Goal: Use online tool/utility: Utilize a website feature to perform a specific function

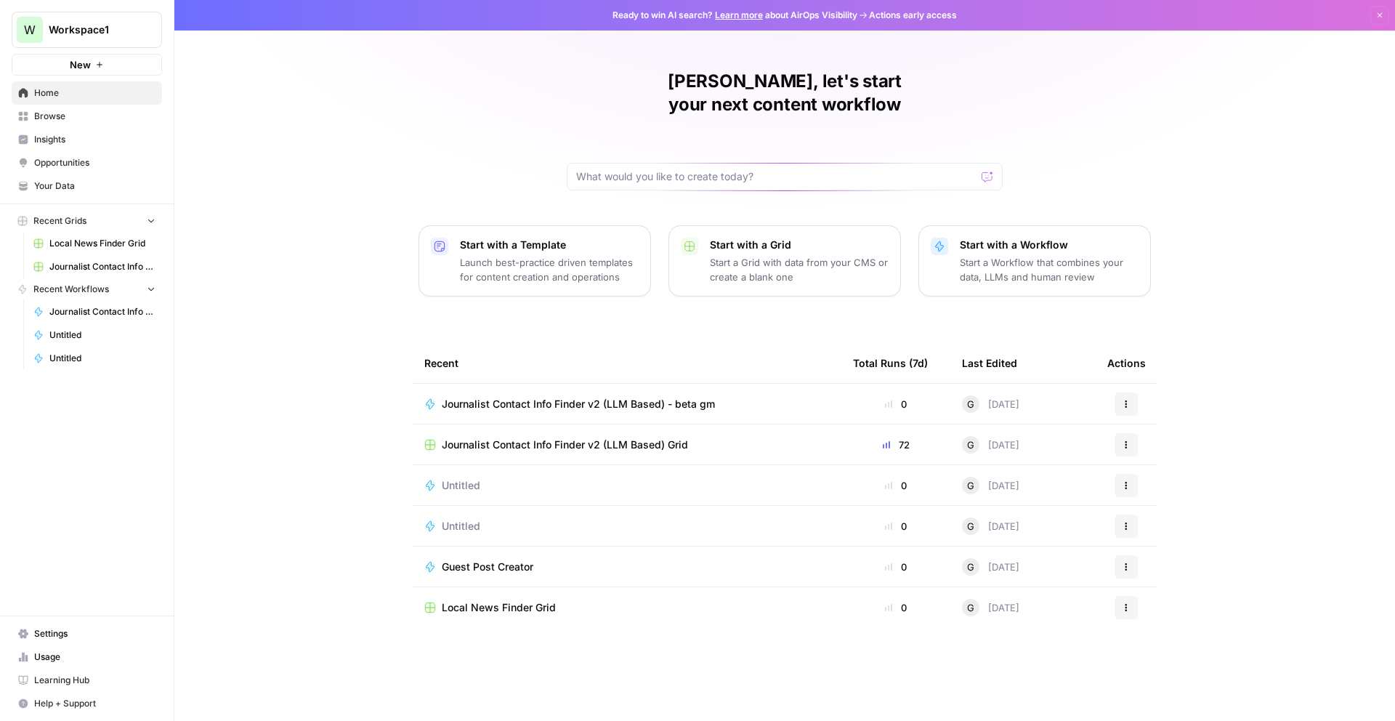
click at [678, 397] on span "Journalist Contact Info Finder v2 (LLM Based) - beta gm" at bounding box center [578, 404] width 273 height 15
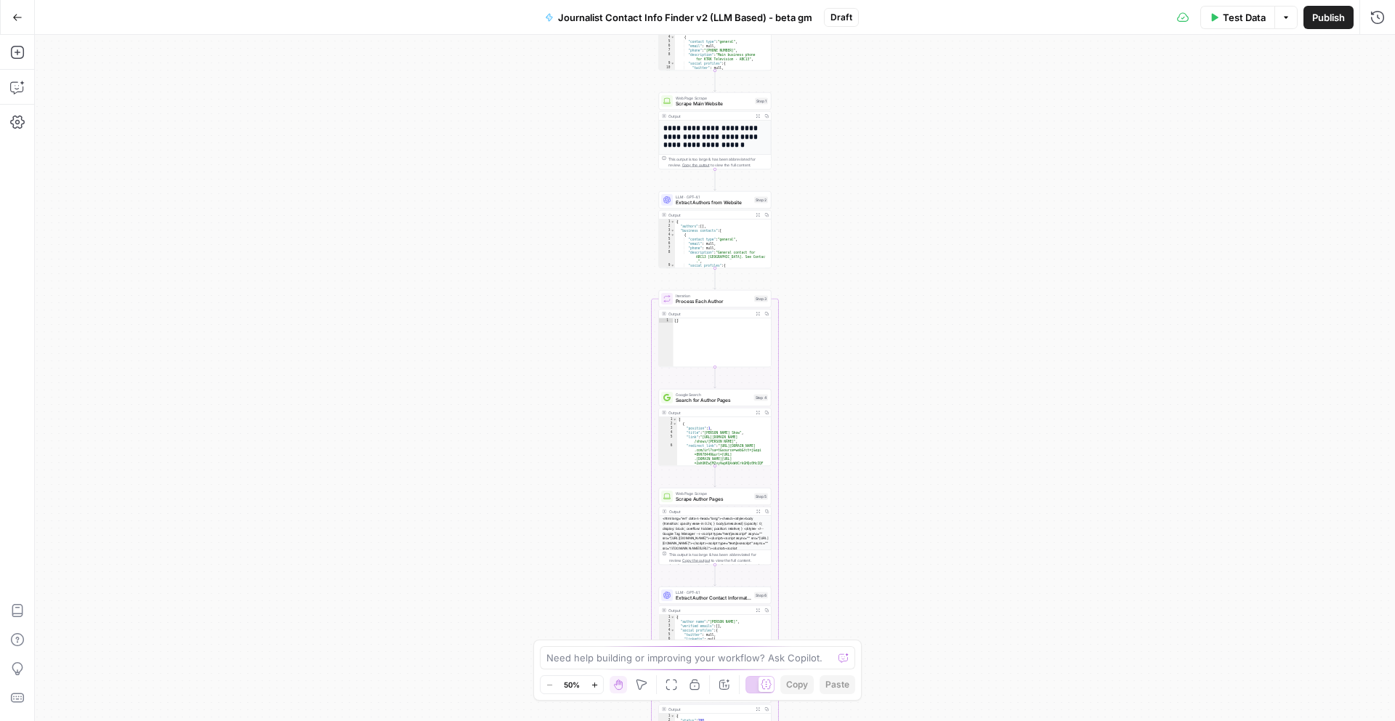
click at [19, 15] on icon "button" at bounding box center [17, 17] width 10 height 10
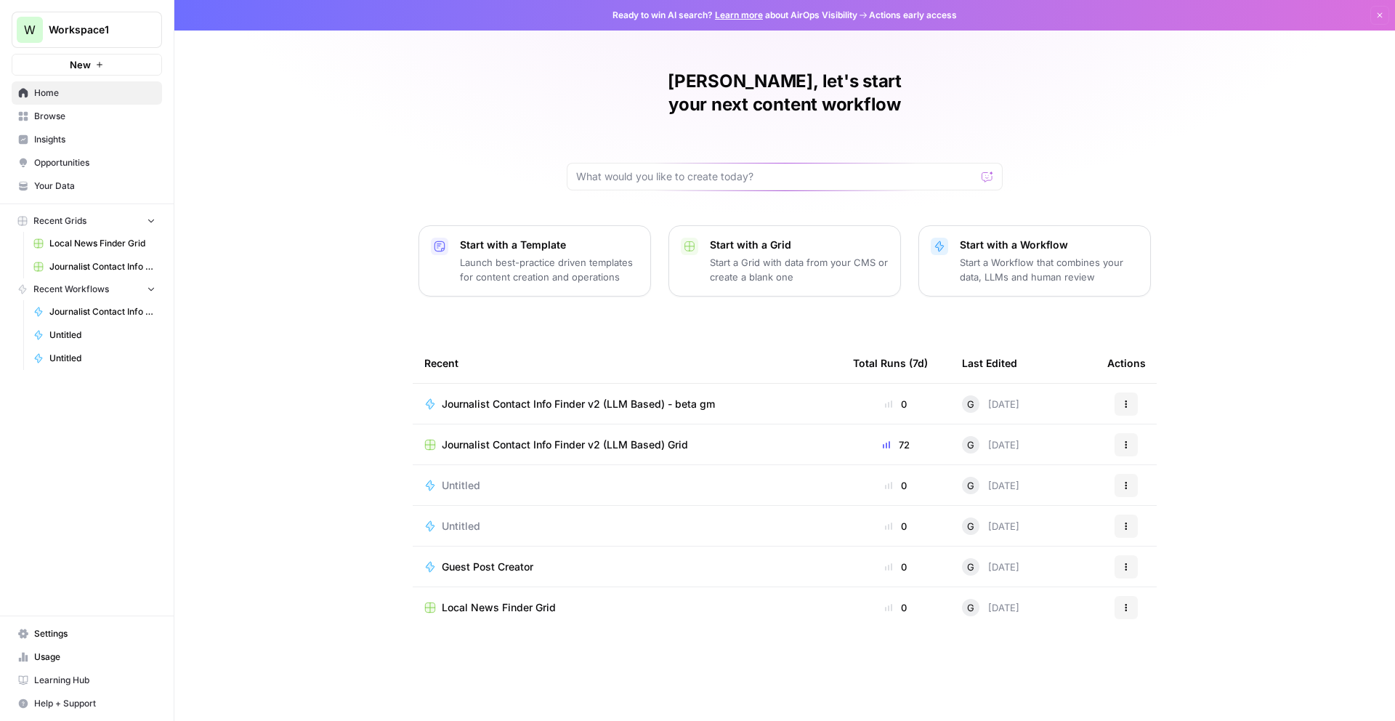
click at [724, 437] on div "Journalist Contact Info Finder v2 (LLM Based) Grid" at bounding box center [626, 444] width 405 height 15
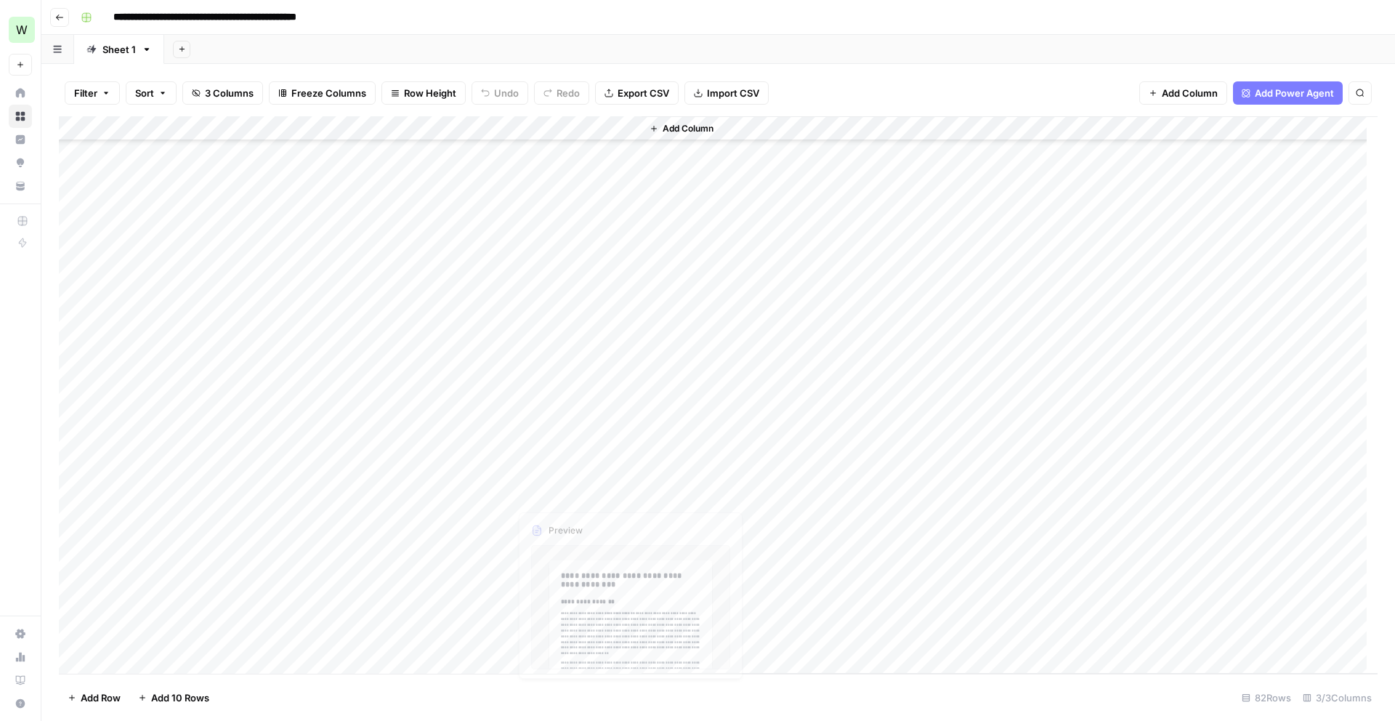
scroll to position [492, 0]
click at [625, 502] on div "Add Column" at bounding box center [718, 394] width 1318 height 557
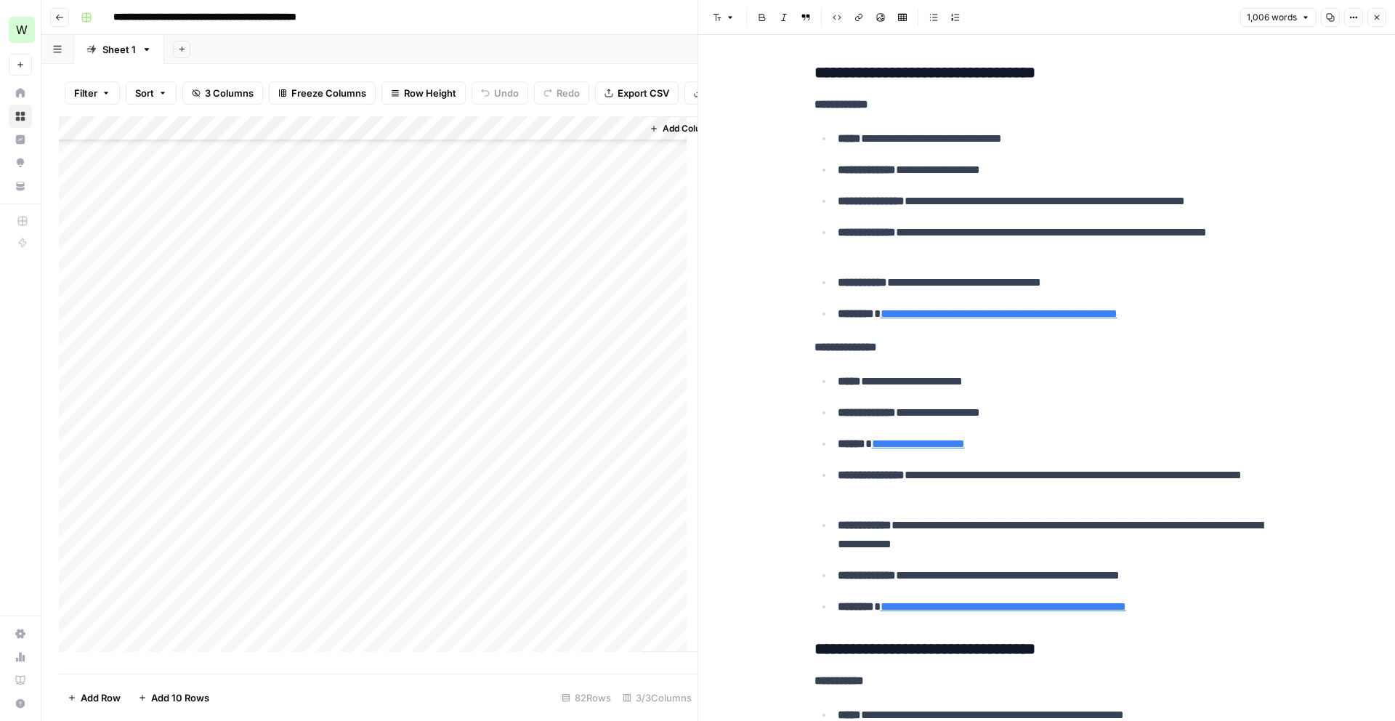
scroll to position [1092, 0]
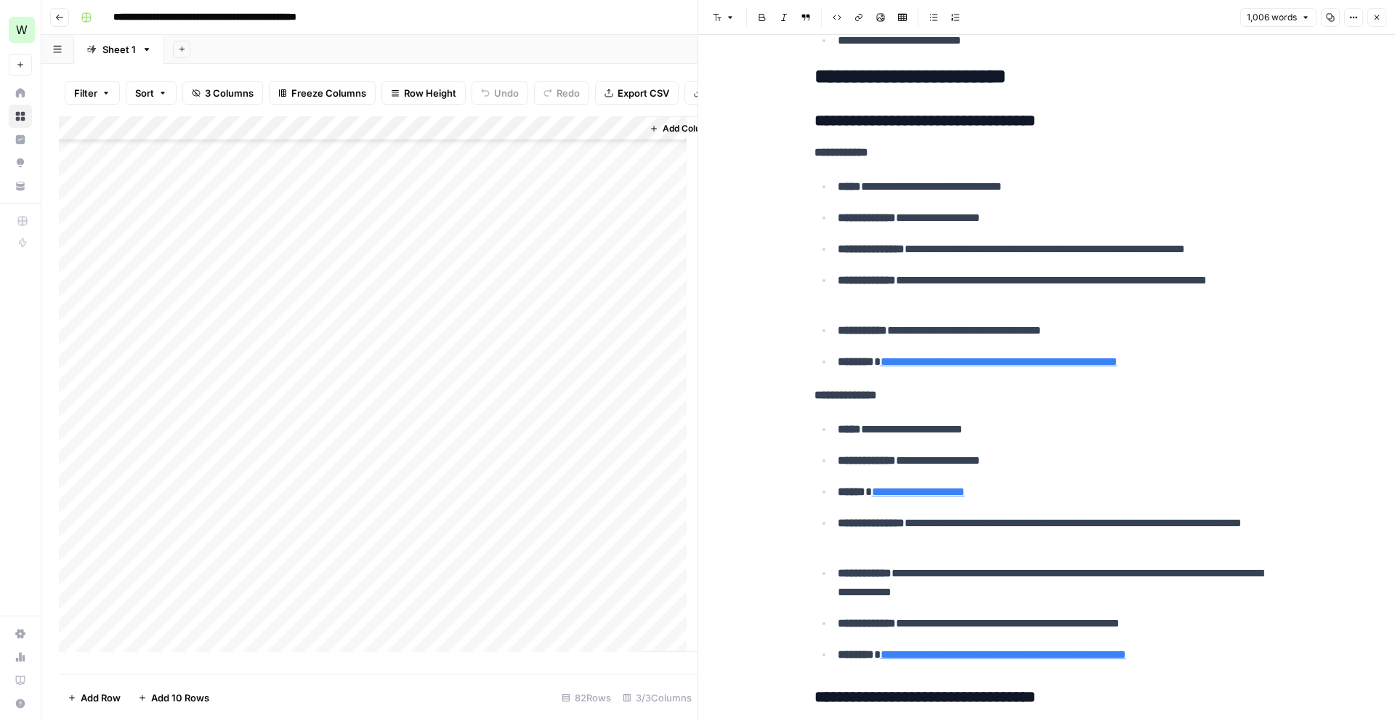
click at [62, 20] on icon "button" at bounding box center [59, 17] width 9 height 9
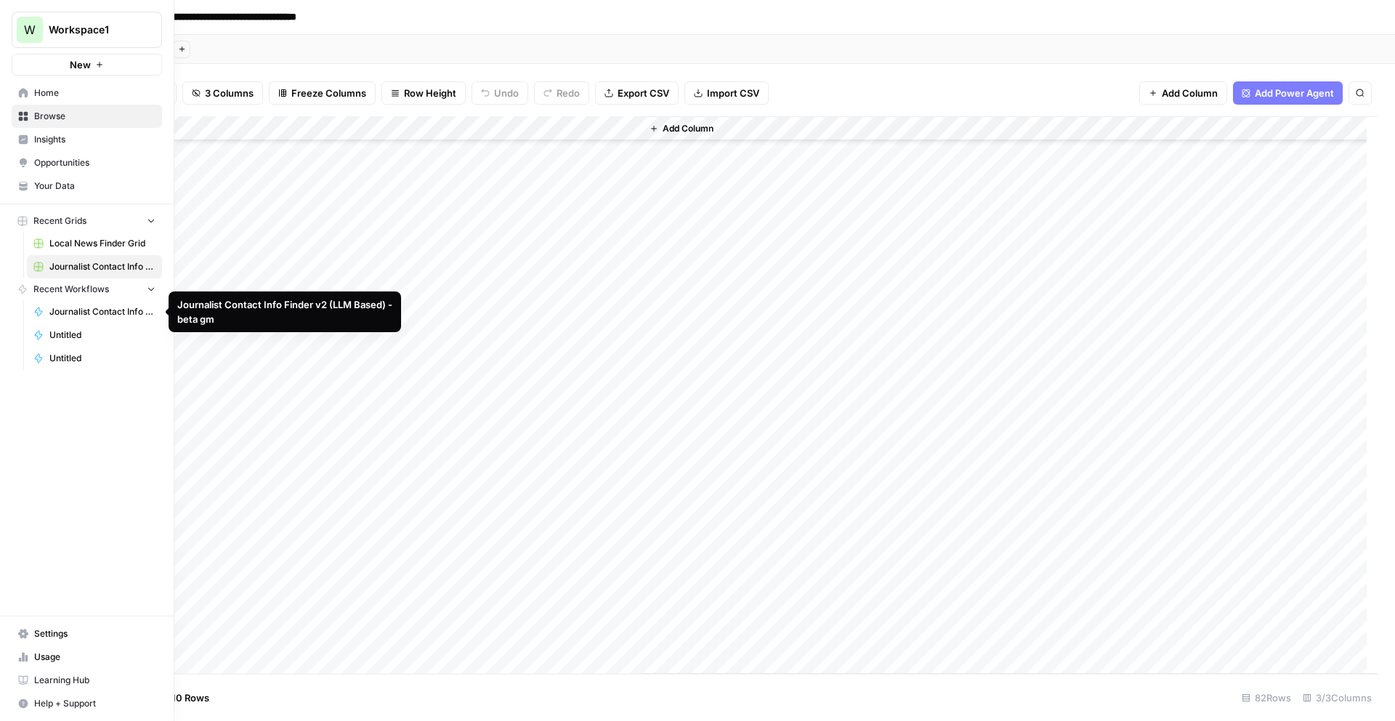
click at [83, 317] on span "Journalist Contact Info Finder v2 (LLM Based) - beta gm" at bounding box center [102, 311] width 106 height 13
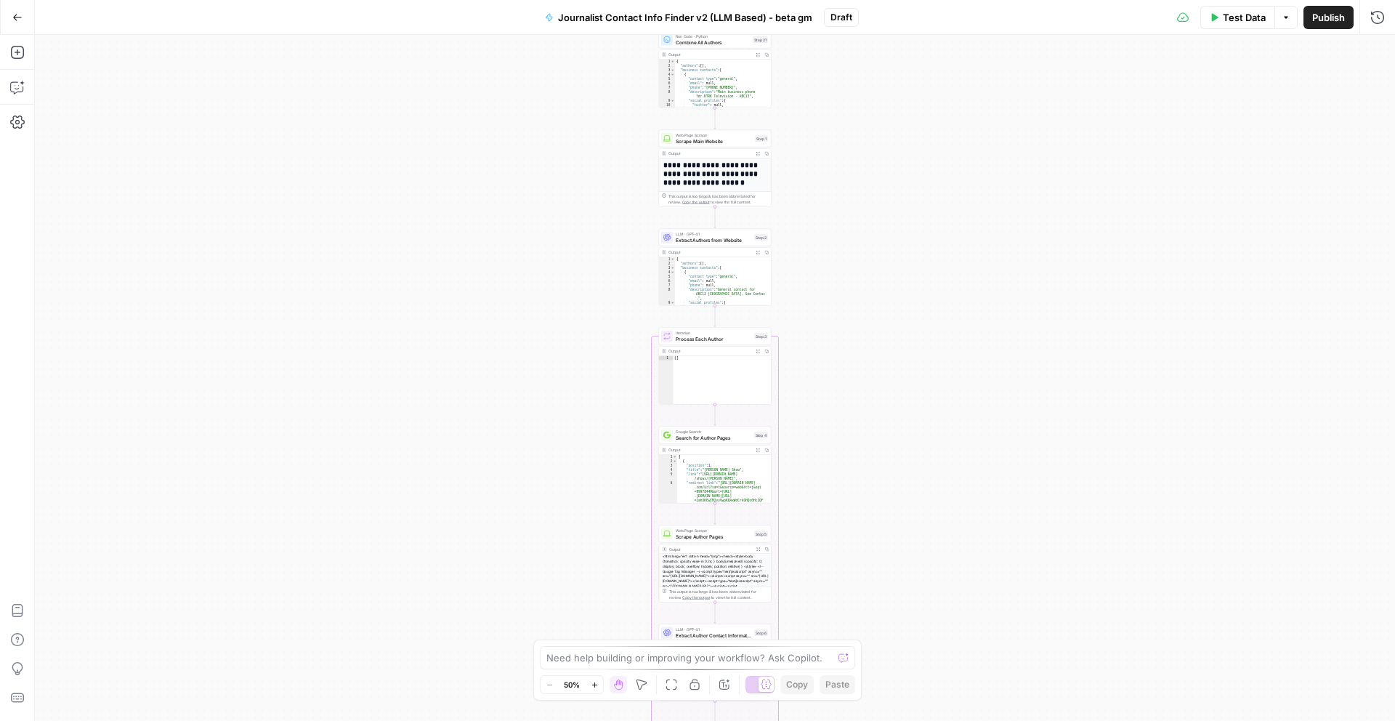
click at [594, 687] on icon "button" at bounding box center [595, 685] width 8 height 8
click at [593, 687] on icon "button" at bounding box center [595, 685] width 8 height 8
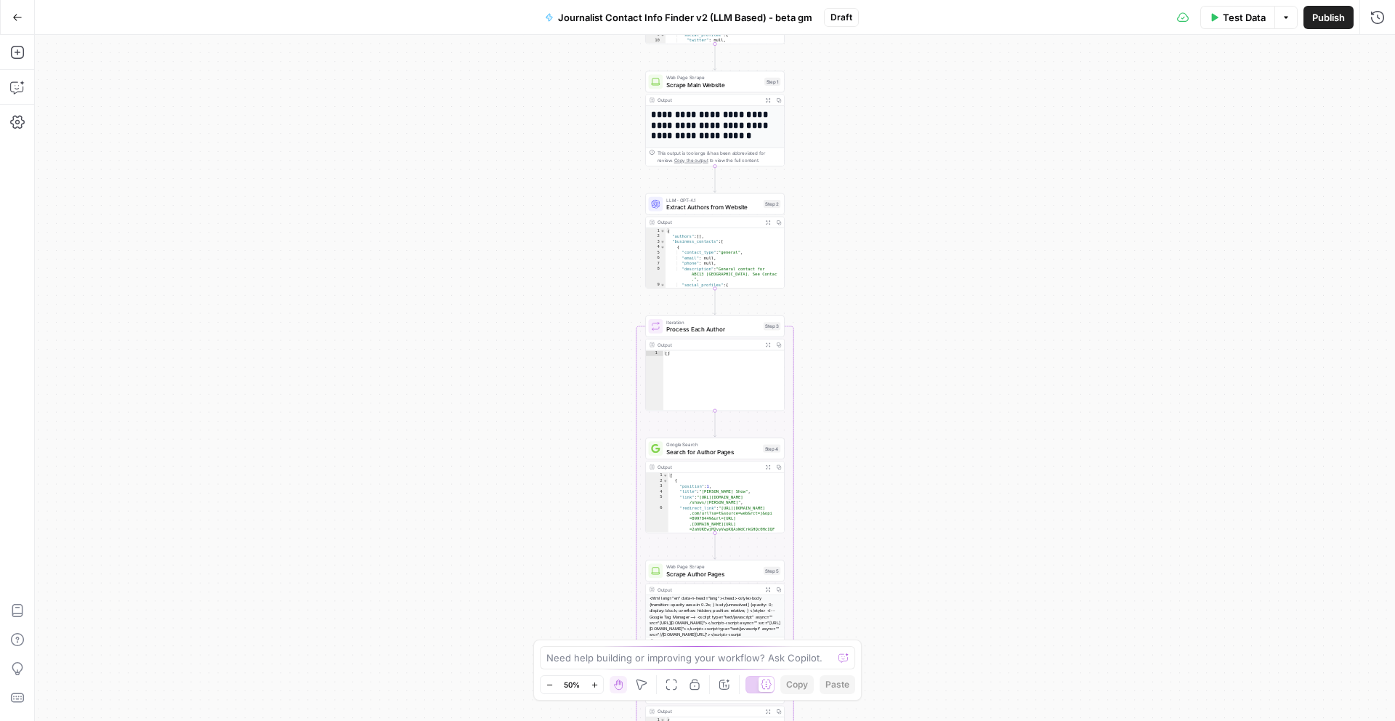
click at [593, 687] on icon "button" at bounding box center [595, 685] width 8 height 8
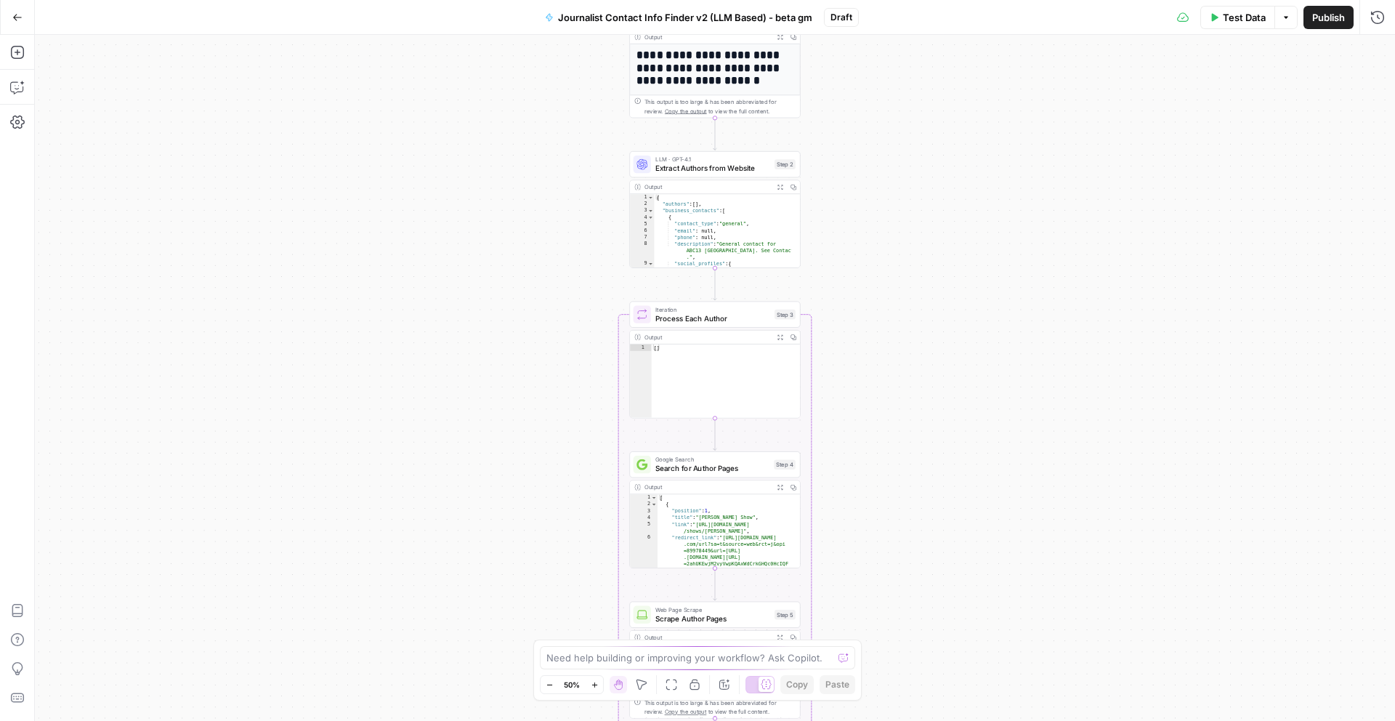
click at [593, 687] on icon "button" at bounding box center [595, 685] width 8 height 8
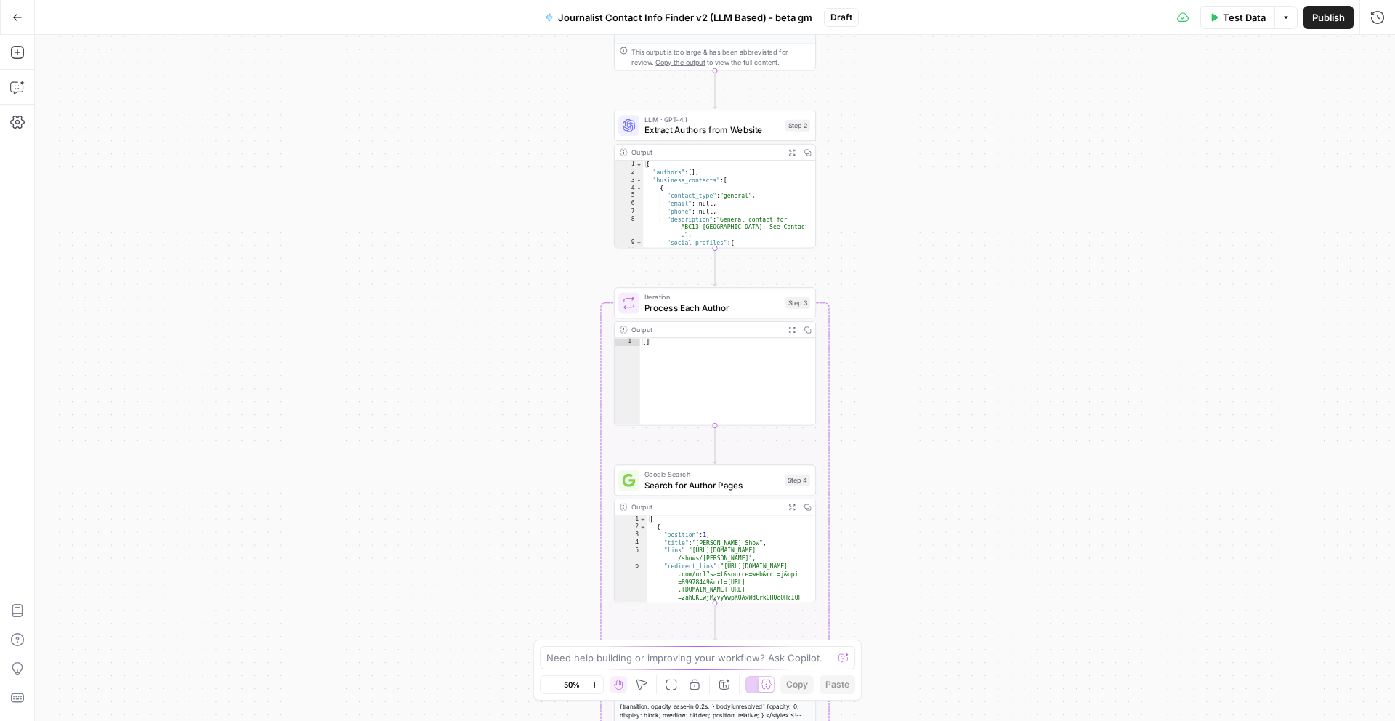
click at [593, 688] on icon "button" at bounding box center [595, 685] width 8 height 8
click at [594, 687] on icon "button" at bounding box center [595, 685] width 8 height 8
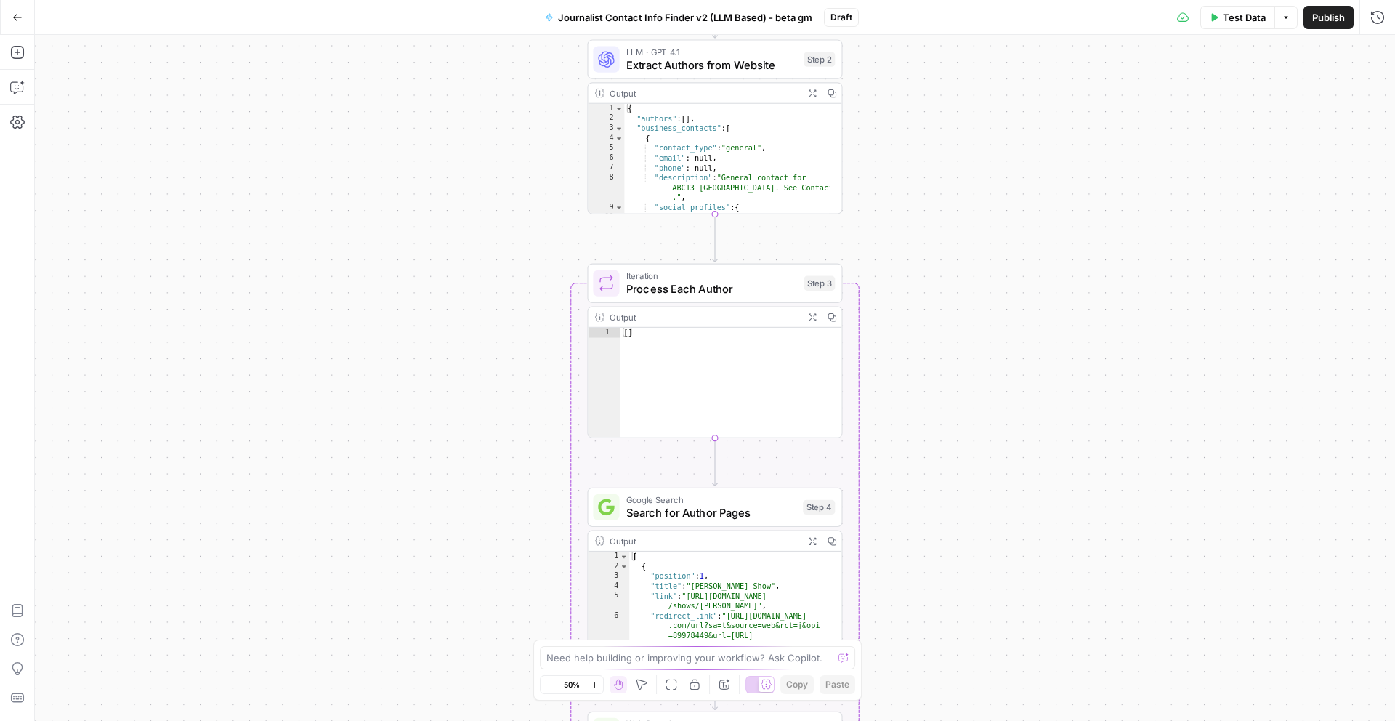
click at [594, 687] on icon "button" at bounding box center [595, 685] width 8 height 8
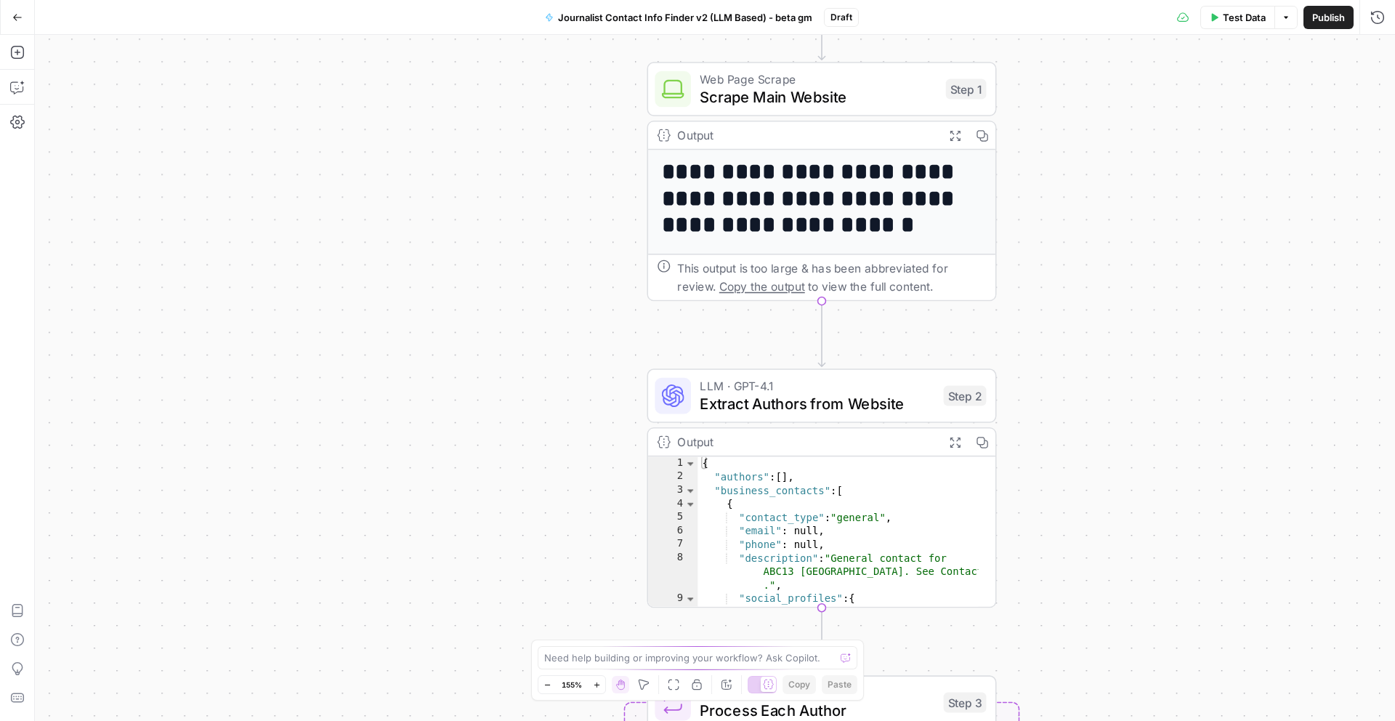
drag, startPoint x: 981, startPoint y: 266, endPoint x: 1088, endPoint y: 720, distance: 466.4
click at [1088, 720] on div "Workflow Input Settings Inputs Run Code · Python Parse Multiple URLs Step 17 Ou…" at bounding box center [715, 378] width 1360 height 686
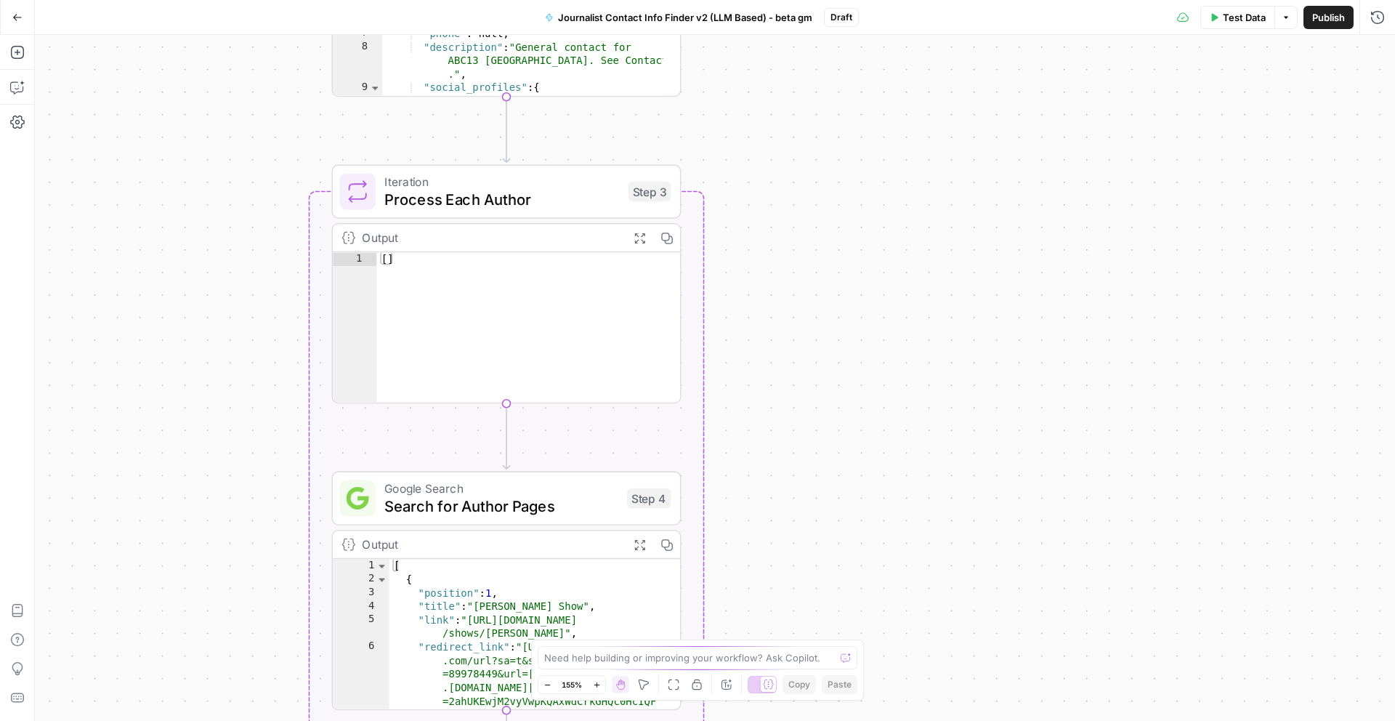
drag, startPoint x: 1175, startPoint y: 423, endPoint x: 865, endPoint y: -64, distance: 577.3
click at [865, 0] on html "W Workspace1 New Home Browse Insights Opportunities Your Data Recent Grids Loca…" at bounding box center [697, 360] width 1395 height 721
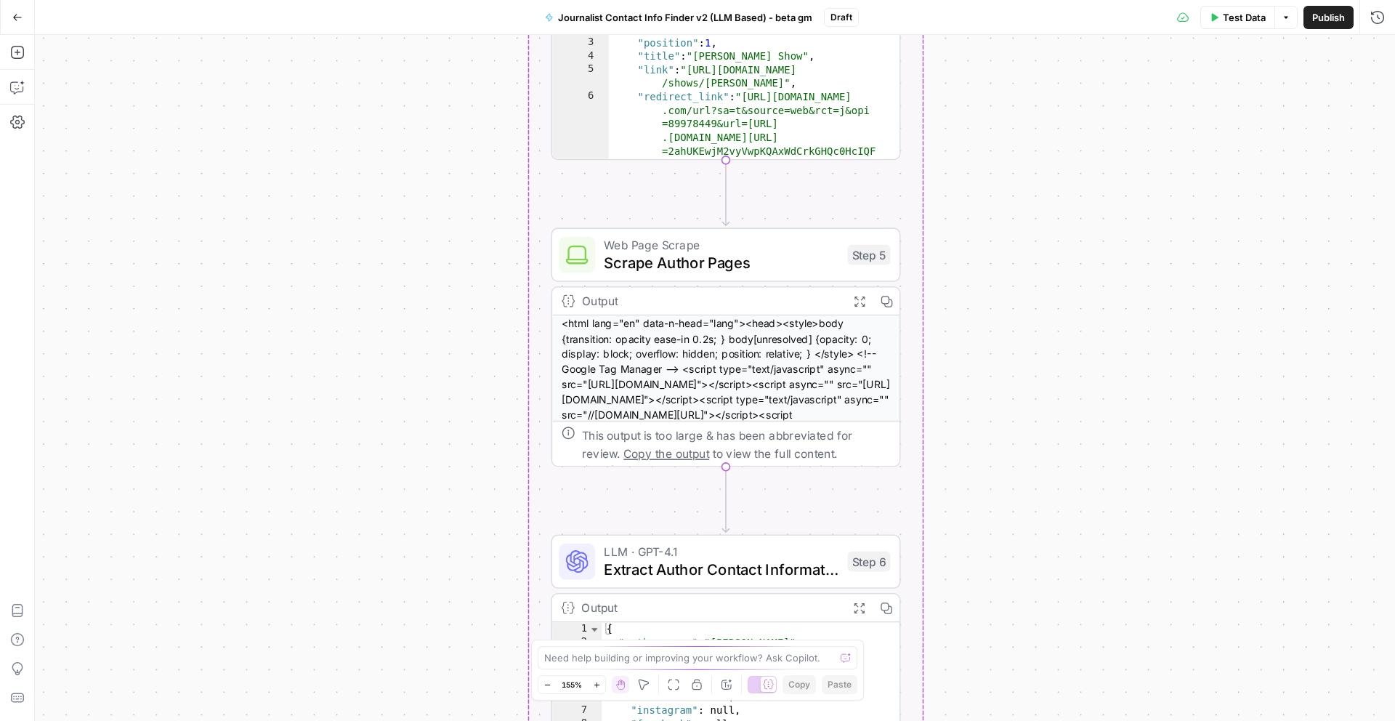
drag, startPoint x: 710, startPoint y: 485, endPoint x: 921, endPoint y: -64, distance: 588.4
click at [921, 0] on html "W Workspace1 New Home Browse Insights Opportunities Your Data Recent Grids Loca…" at bounding box center [697, 360] width 1395 height 721
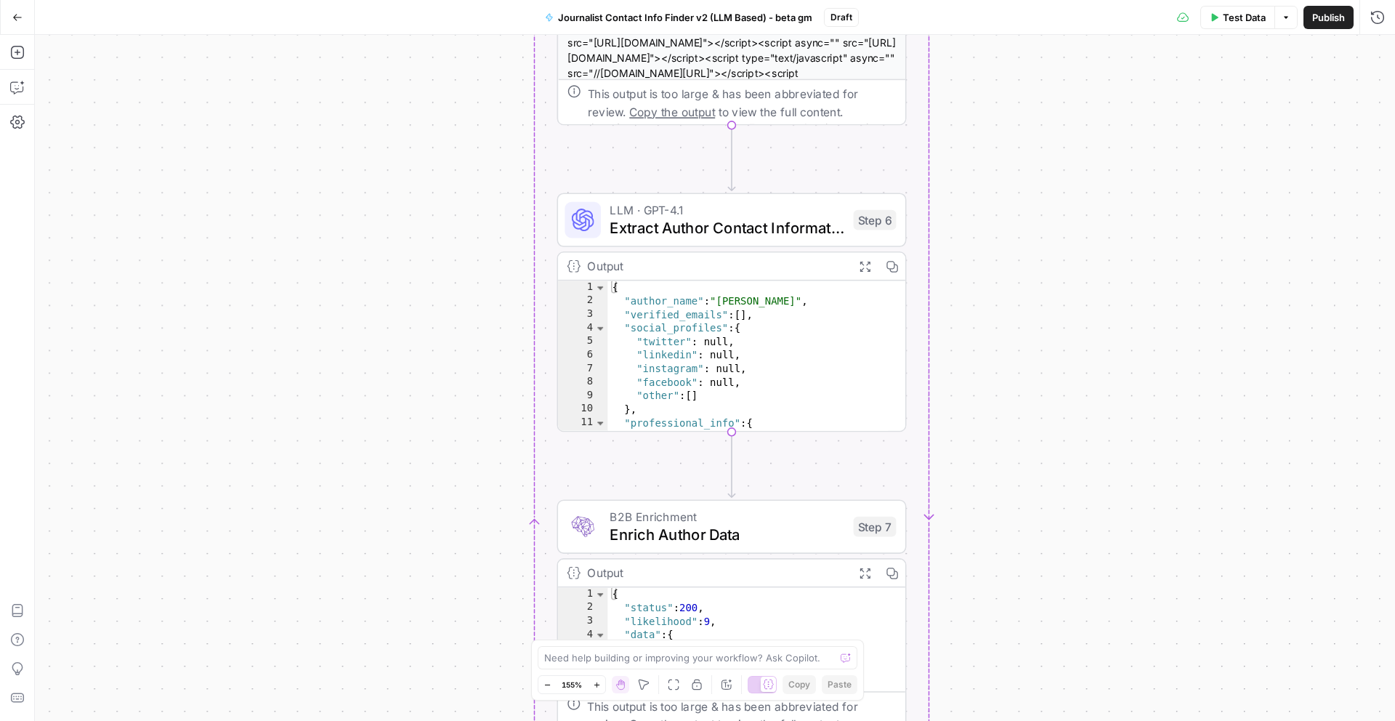
drag, startPoint x: 887, startPoint y: 131, endPoint x: 873, endPoint y: -41, distance: 173.4
click at [873, 0] on html "W Workspace1 New Home Browse Insights Opportunities Your Data Recent Grids Loca…" at bounding box center [697, 360] width 1395 height 721
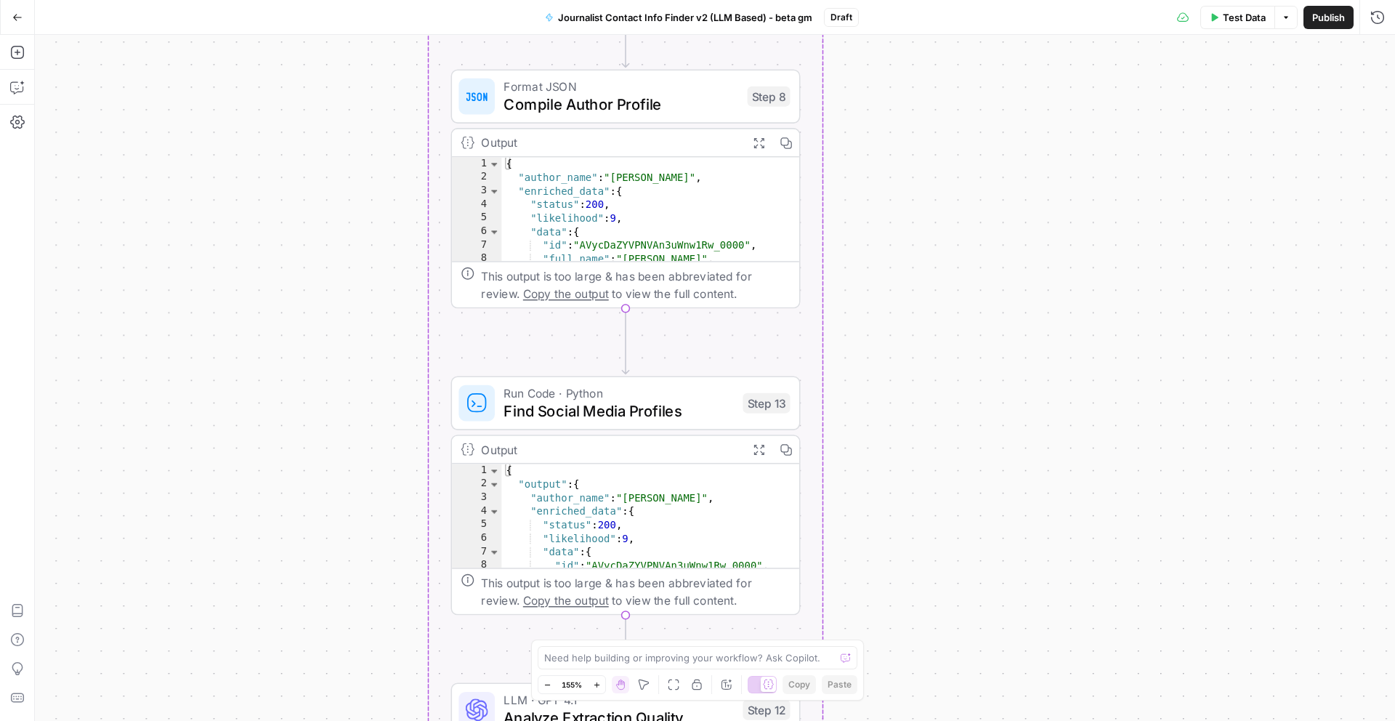
drag, startPoint x: 987, startPoint y: 429, endPoint x: 936, endPoint y: -44, distance: 476.4
click at [936, 0] on html "W Workspace1 New Home Browse Insights Opportunities Your Data Recent Grids Loca…" at bounding box center [697, 360] width 1395 height 721
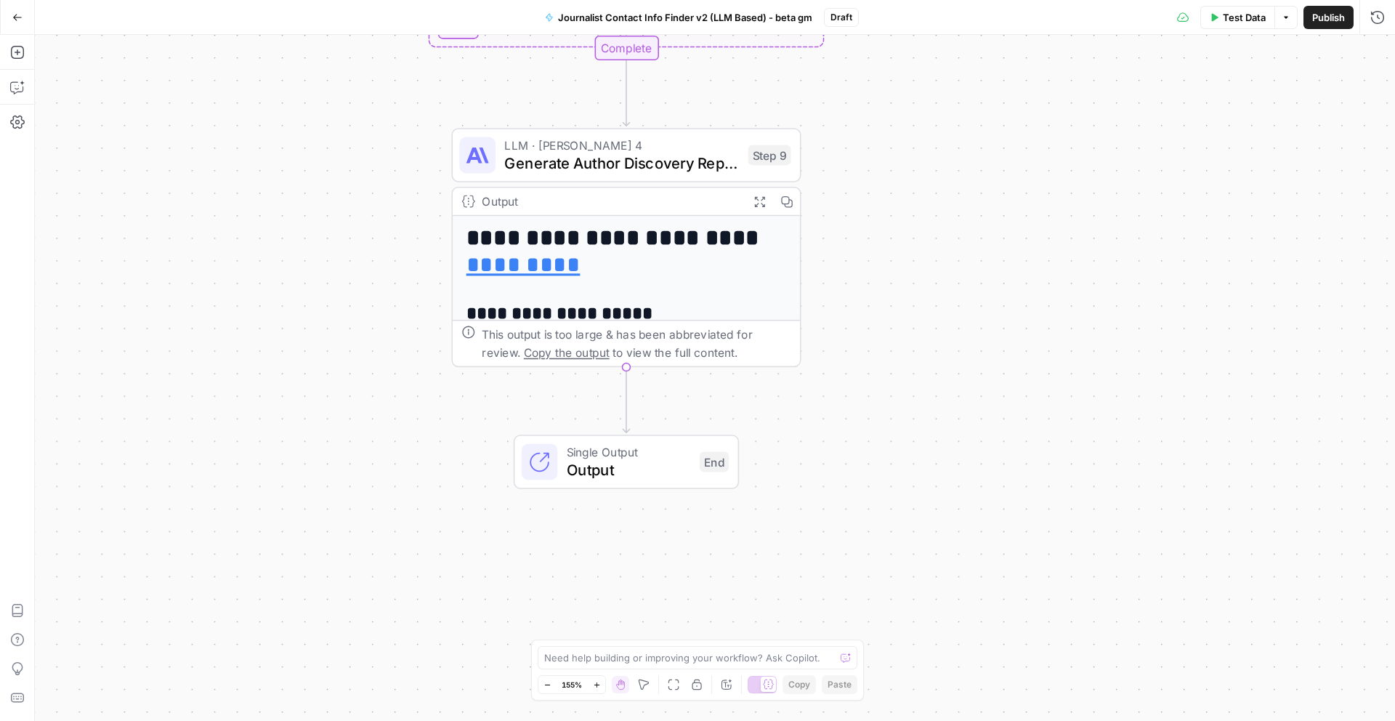
click at [760, 202] on icon "button" at bounding box center [759, 201] width 12 height 12
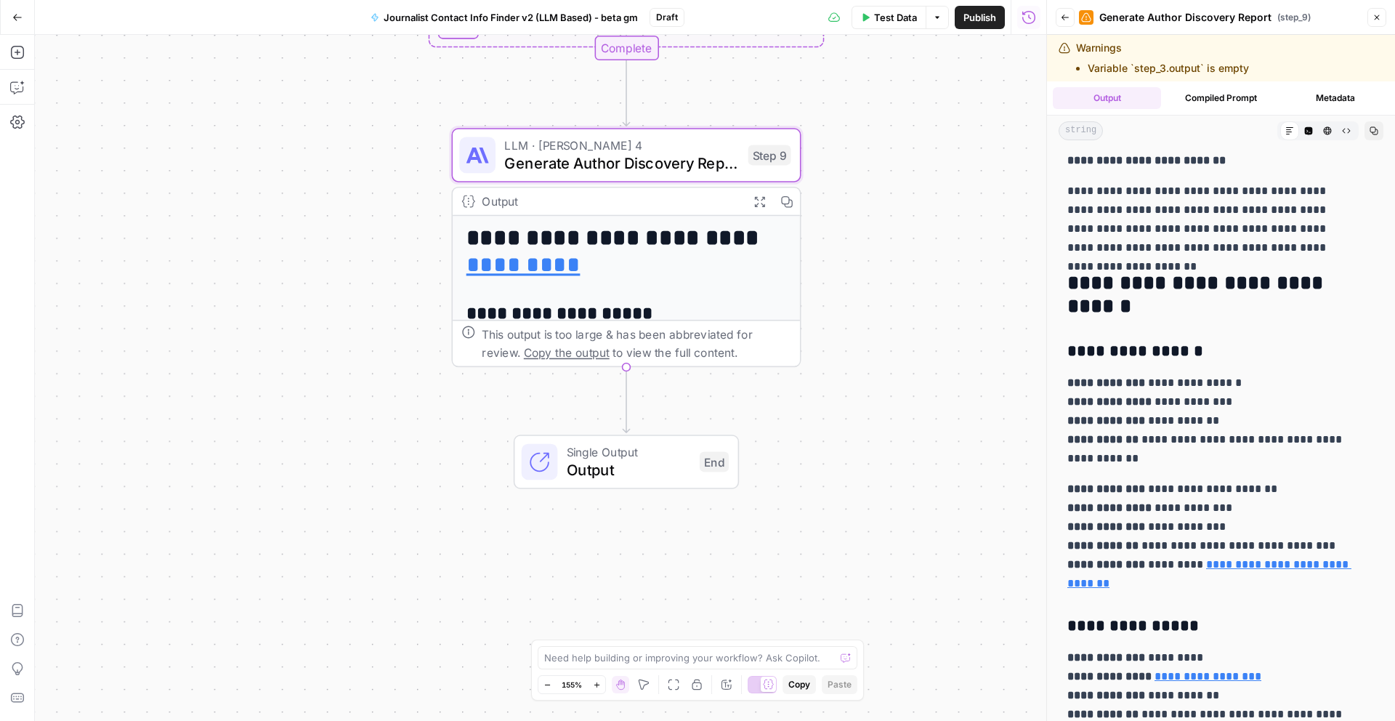
scroll to position [1204, 0]
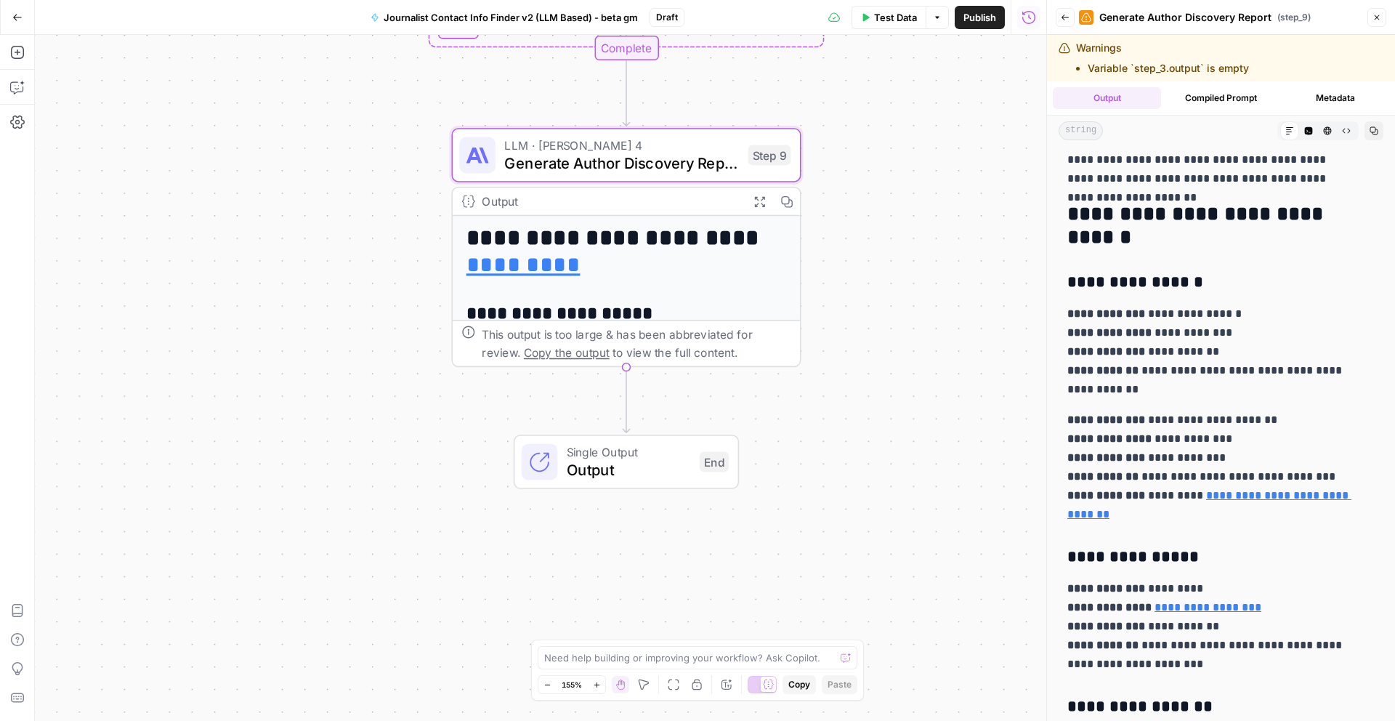
click at [745, 187] on button "Expand Output" at bounding box center [758, 200] width 27 height 27
